Goal: Task Accomplishment & Management: Manage account settings

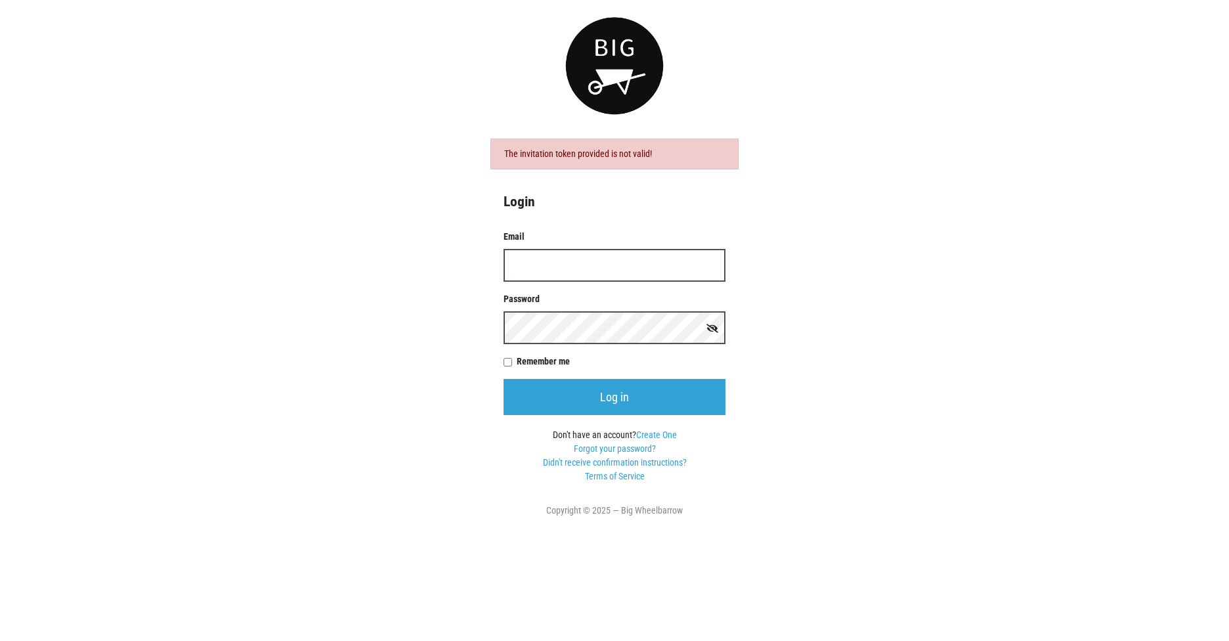
click at [538, 266] on input "Email" at bounding box center [614, 265] width 222 height 33
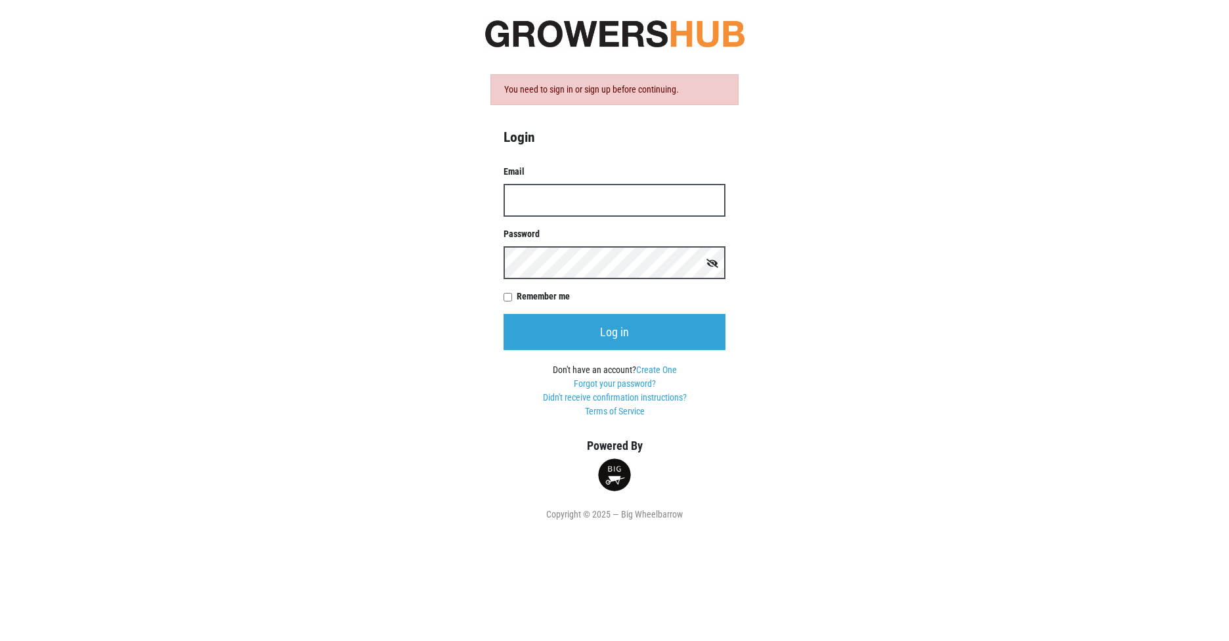
click at [578, 202] on input "Email" at bounding box center [614, 200] width 222 height 33
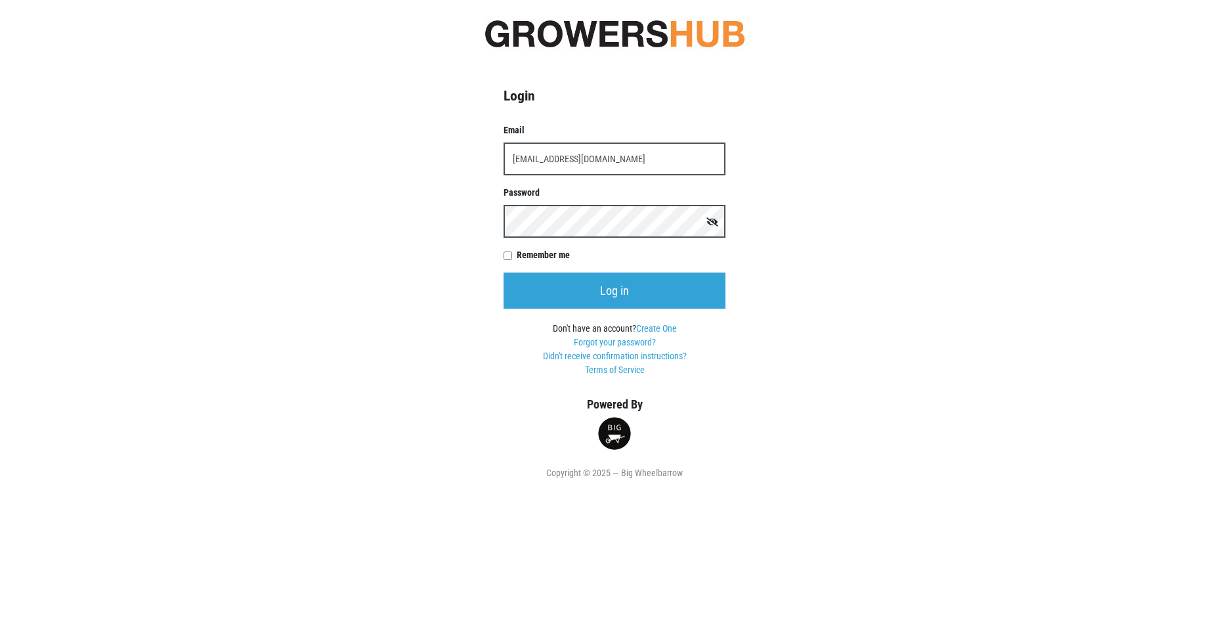
type input "str052produce-fwd@pricechopper.com"
click at [503, 272] on input "Log in" at bounding box center [614, 290] width 222 height 36
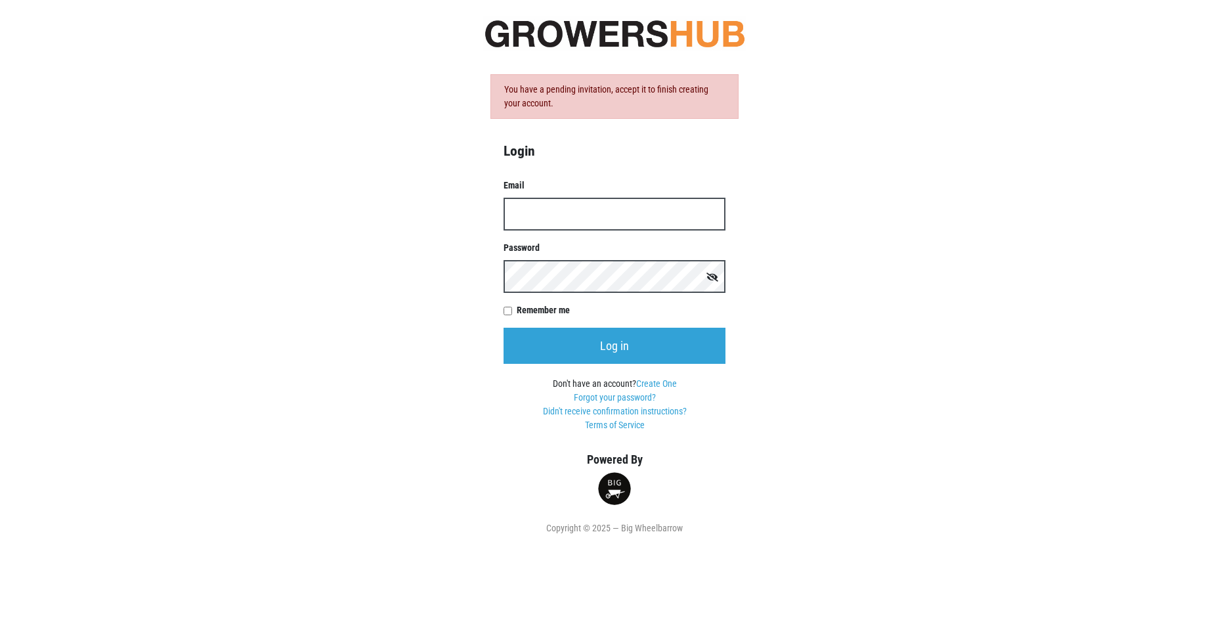
click at [545, 211] on input "Email" at bounding box center [614, 214] width 222 height 33
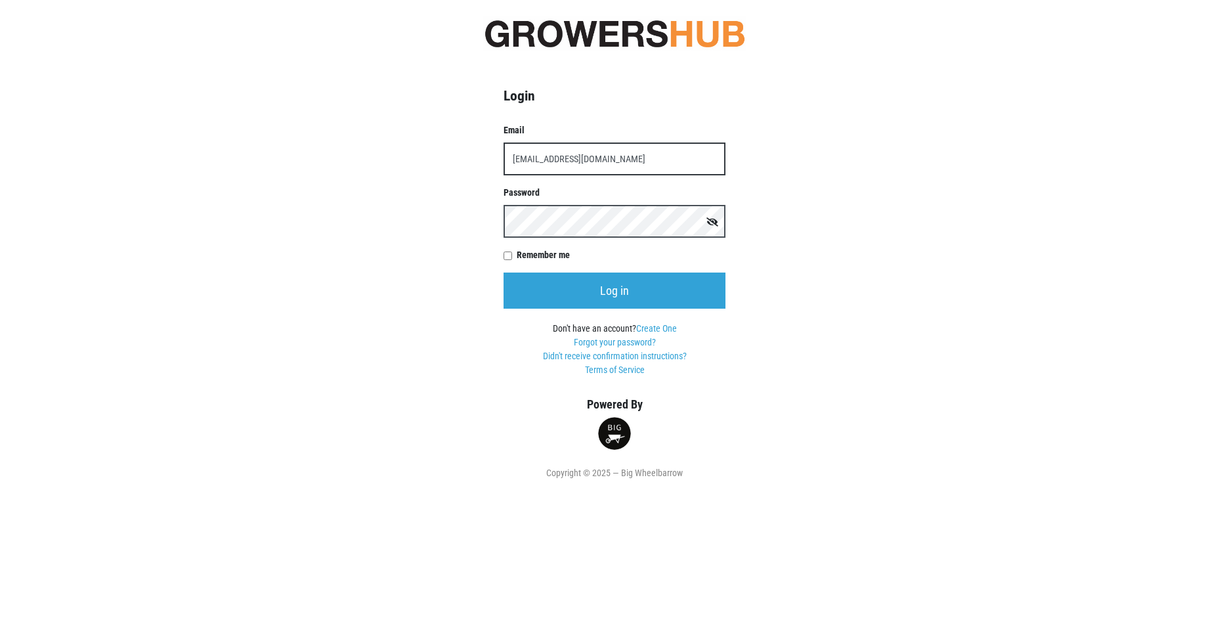
type input "[EMAIL_ADDRESS][DOMAIN_NAME]"
click at [503, 272] on input "Log in" at bounding box center [614, 290] width 222 height 36
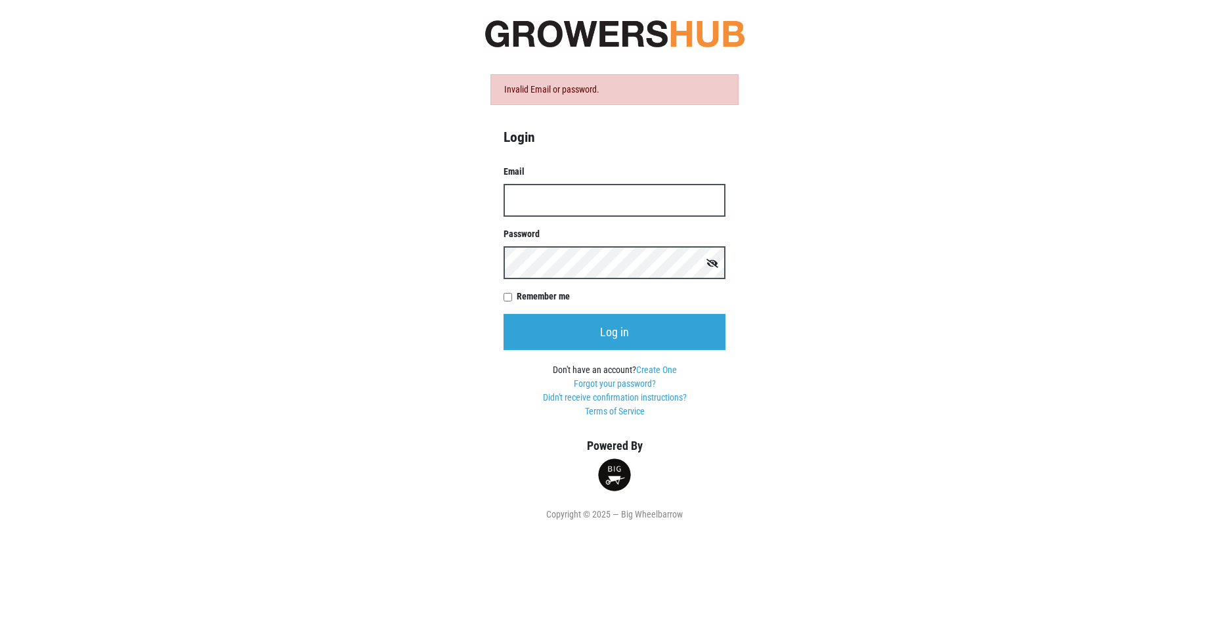
click at [564, 197] on input "Email" at bounding box center [614, 200] width 222 height 33
click at [530, 202] on input "Email" at bounding box center [614, 200] width 222 height 33
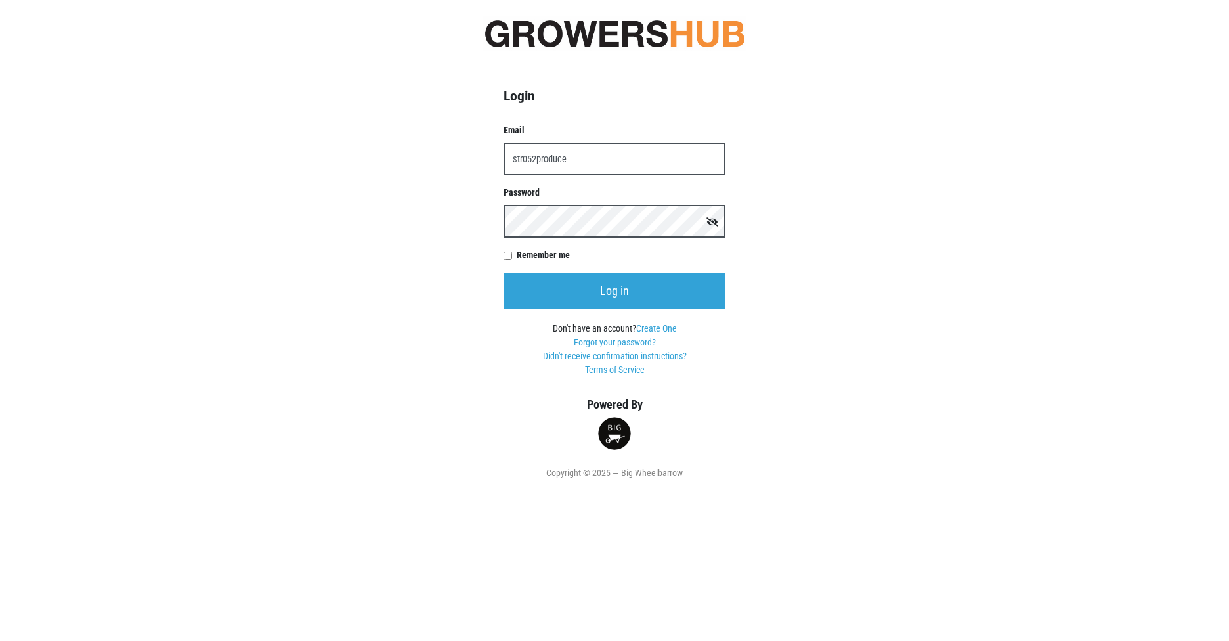
type input "str052produce"
